Goal: Navigation & Orientation: Understand site structure

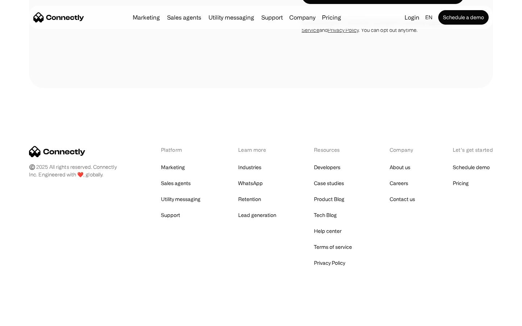
scroll to position [2581, 0]
